Goal: Task Accomplishment & Management: Use online tool/utility

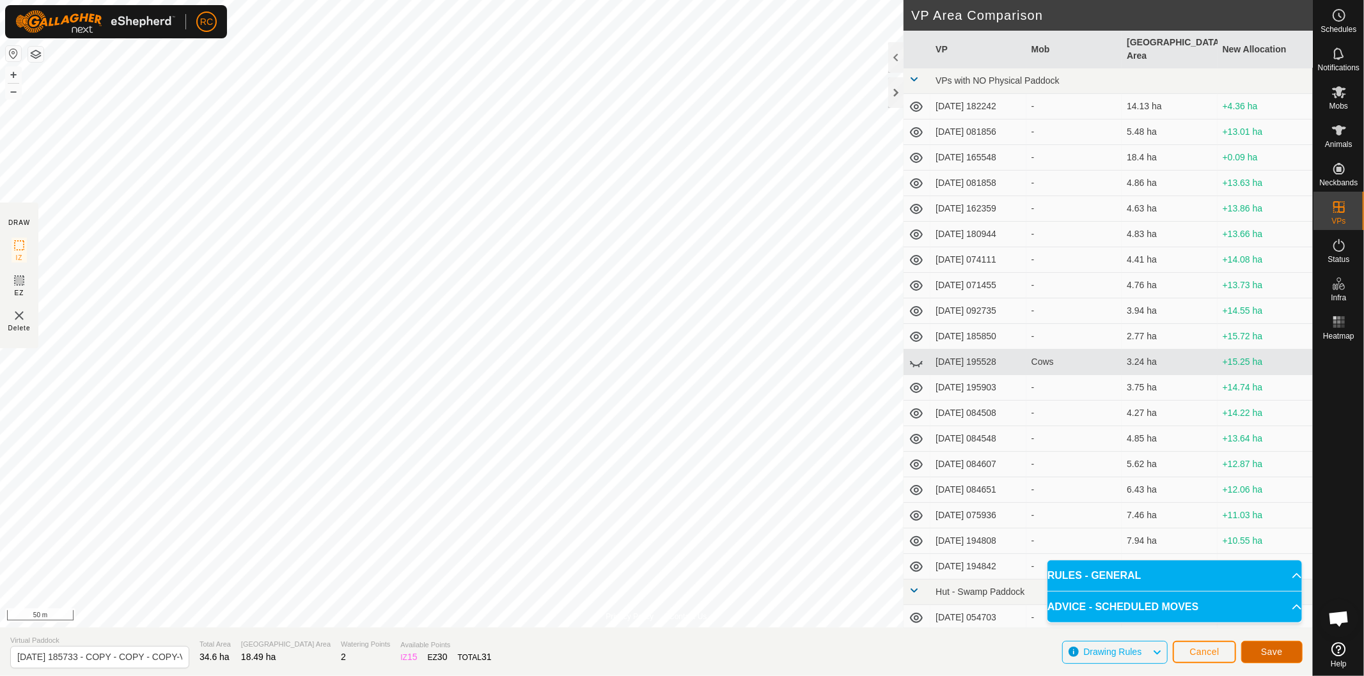
click at [1284, 655] on button "Save" at bounding box center [1271, 652] width 61 height 22
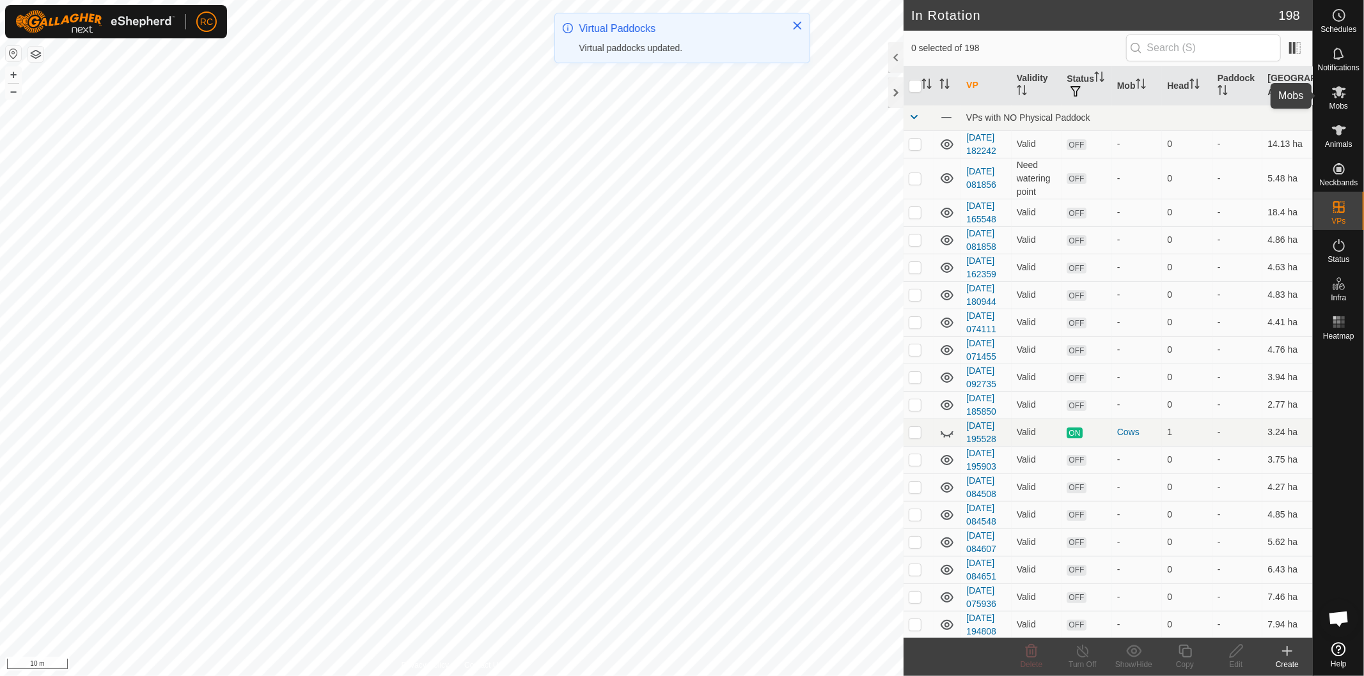
click at [1340, 97] on icon at bounding box center [1339, 92] width 14 height 12
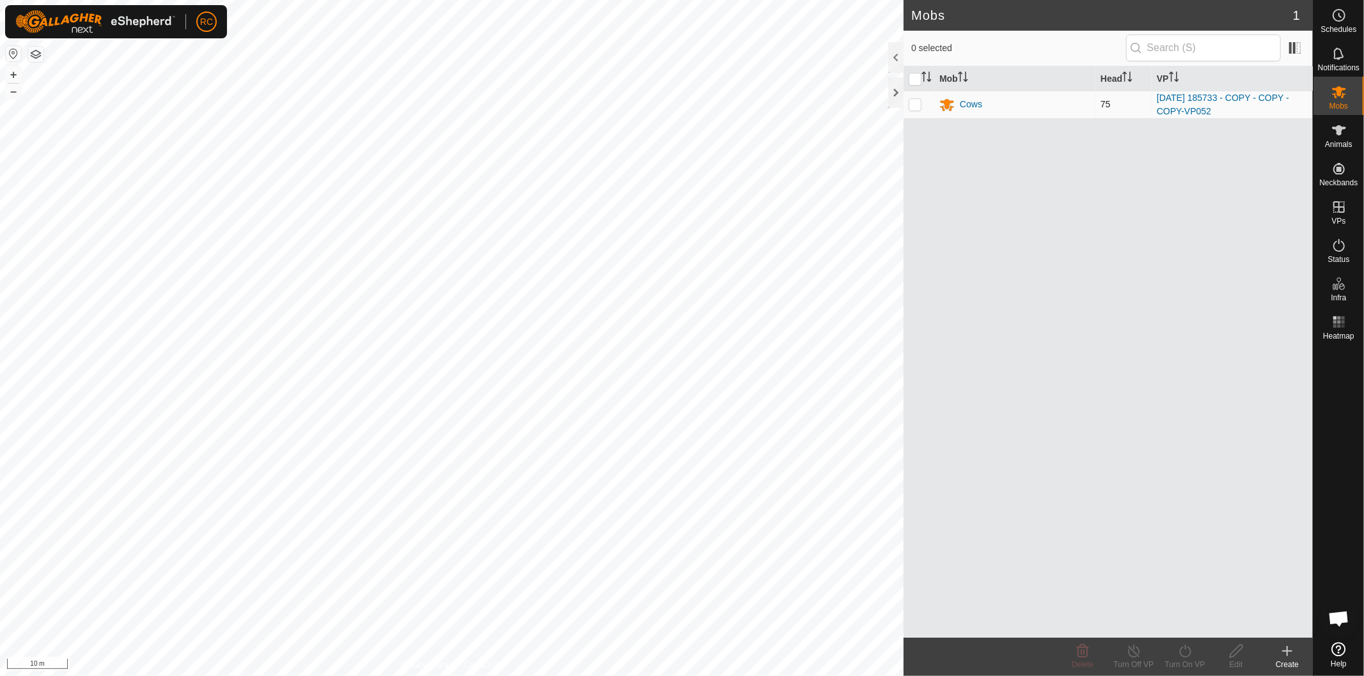
click at [909, 103] on p-checkbox at bounding box center [914, 104] width 13 height 10
checkbox input "true"
click at [1181, 663] on div "Turn On VP" at bounding box center [1184, 665] width 51 height 12
click at [1195, 625] on link "Now" at bounding box center [1223, 624] width 127 height 26
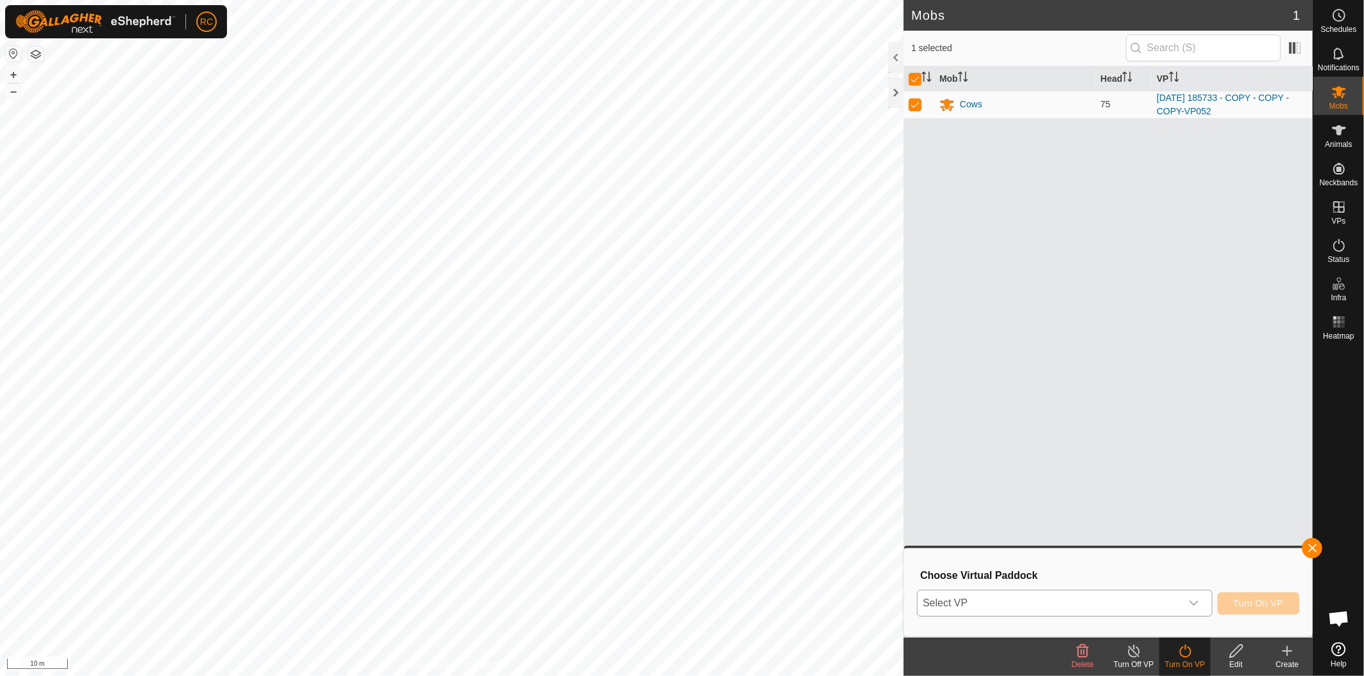
click at [1199, 603] on div "dropdown trigger" at bounding box center [1194, 604] width 26 height 26
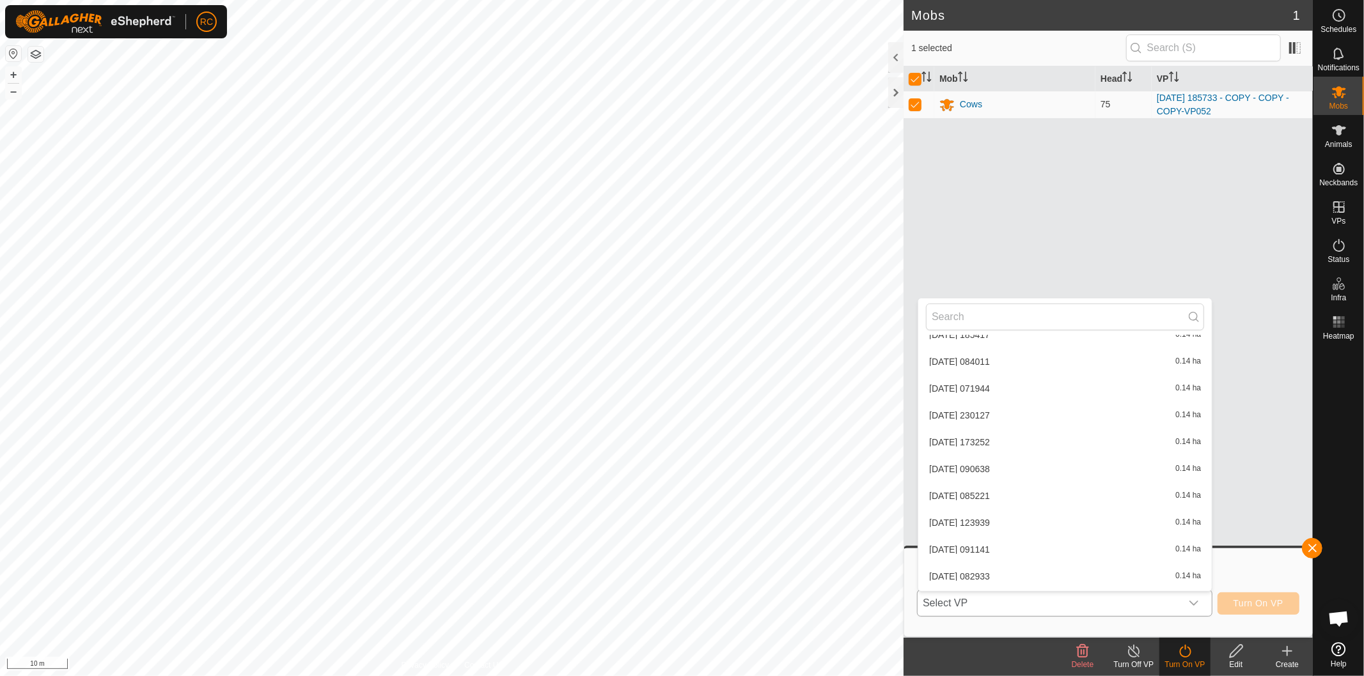
scroll to position [5201, 0]
click at [1093, 571] on li "[DATE] 185733 - COPY - COPY - COPY-VP053 18.49 ha" at bounding box center [1064, 584] width 293 height 26
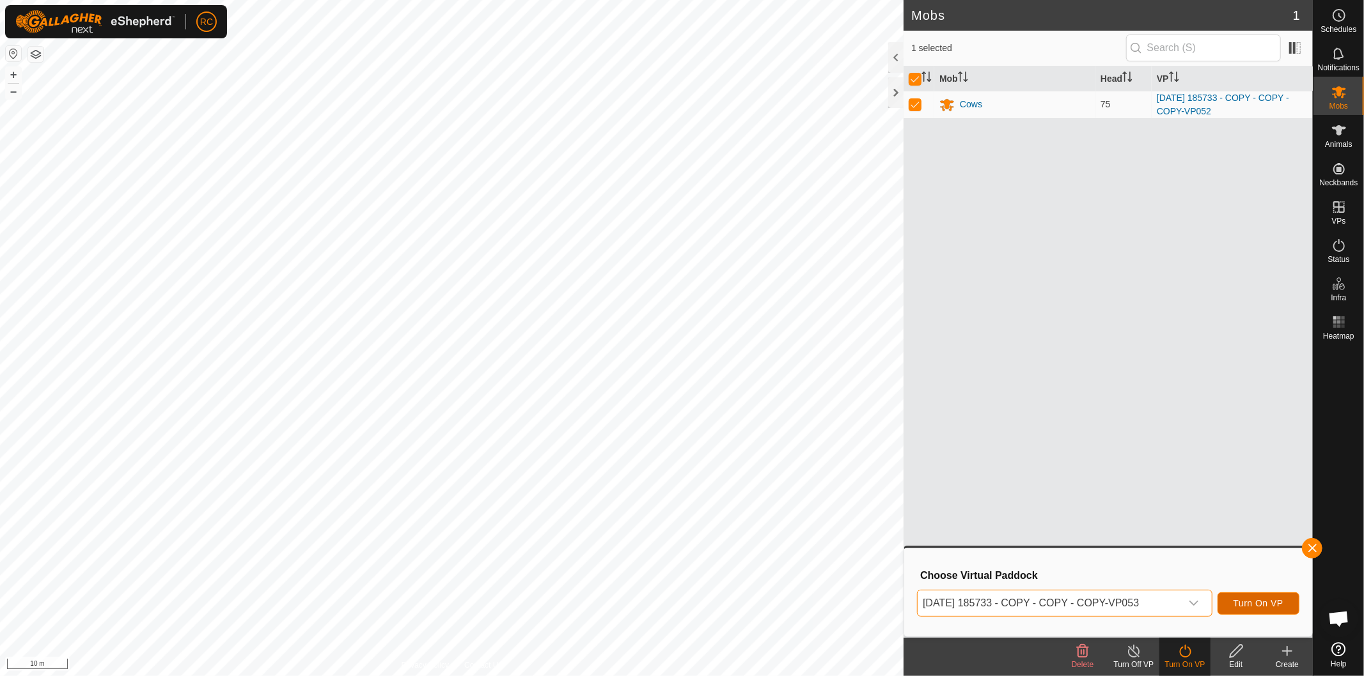
click at [1261, 602] on span "Turn On VP" at bounding box center [1258, 603] width 50 height 10
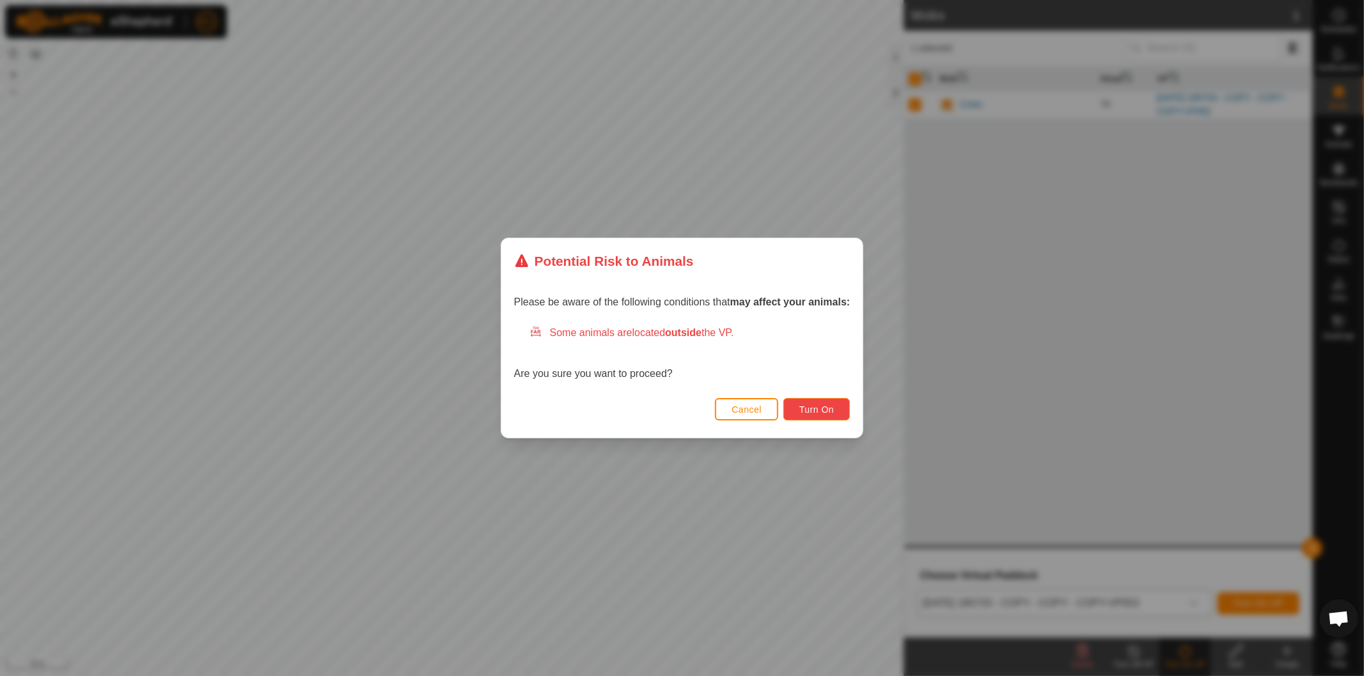
click at [798, 412] on button "Turn On" at bounding box center [816, 409] width 66 height 22
